Goal: Task Accomplishment & Management: Manage account settings

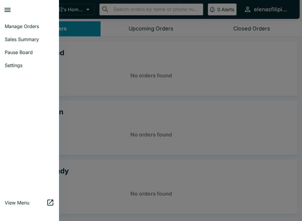
click at [35, 54] on span "Pause Board" at bounding box center [30, 52] width 50 height 6
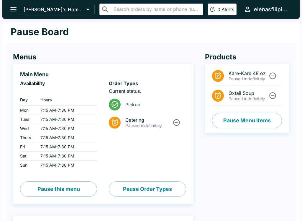
click at [268, 76] on button "Unpause" at bounding box center [272, 75] width 11 height 11
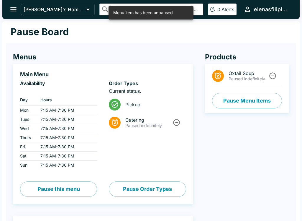
click at [273, 95] on button "Pause Menu Items" at bounding box center [247, 100] width 70 height 15
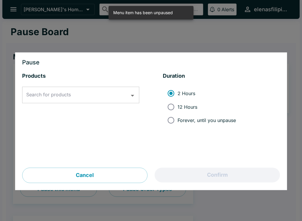
click at [16, 7] on div at bounding box center [151, 110] width 302 height 221
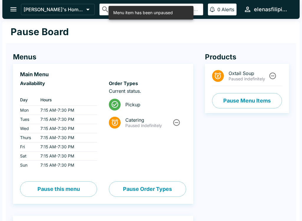
click at [273, 80] on icon "Unpause" at bounding box center [273, 76] width 8 height 8
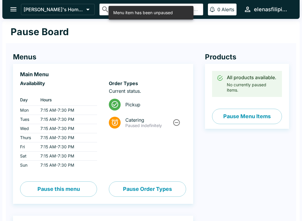
click at [17, 7] on icon "open drawer" at bounding box center [13, 9] width 8 height 8
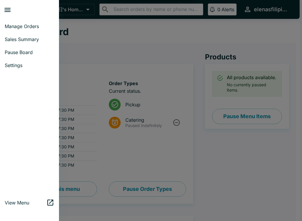
click at [14, 24] on span "Manage Orders" at bounding box center [30, 26] width 50 height 6
